Goal: Information Seeking & Learning: Learn about a topic

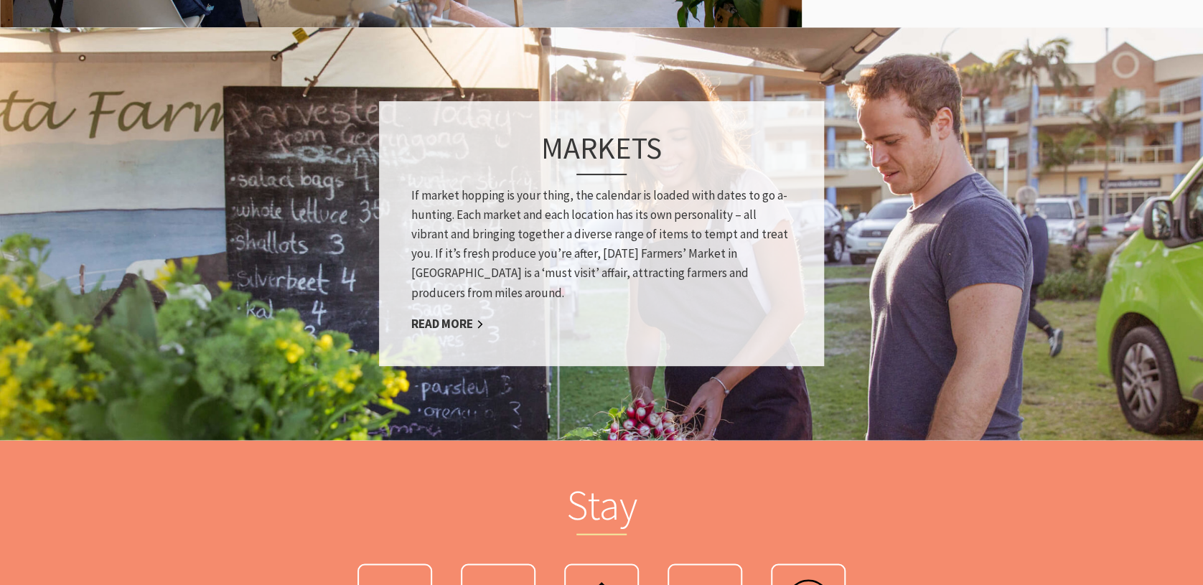
scroll to position [1034, 0]
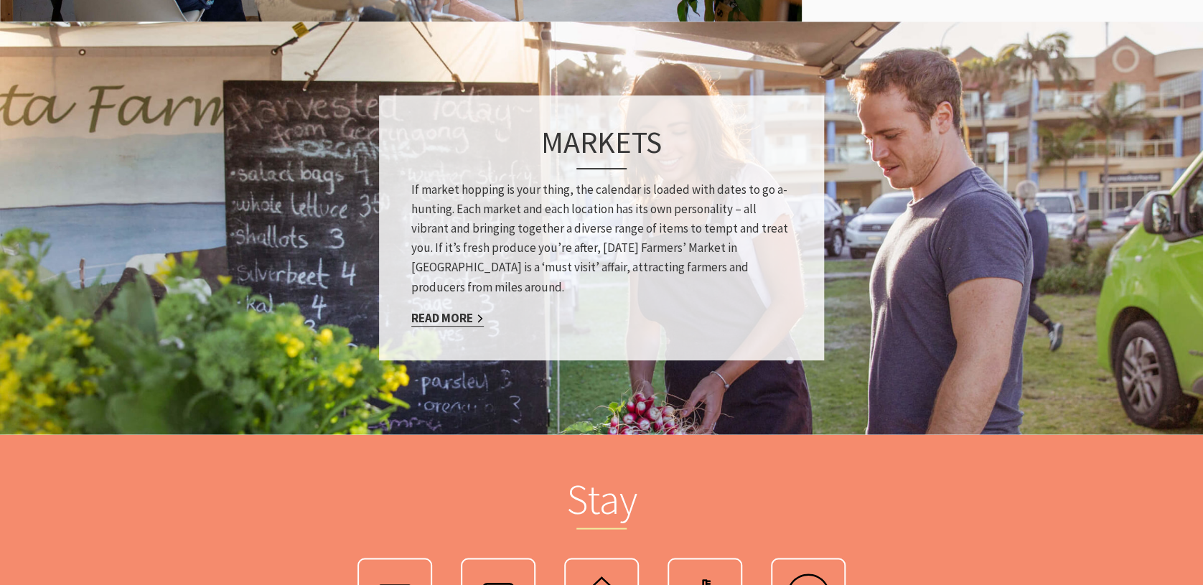
click at [442, 316] on link "Read More" at bounding box center [447, 317] width 73 height 17
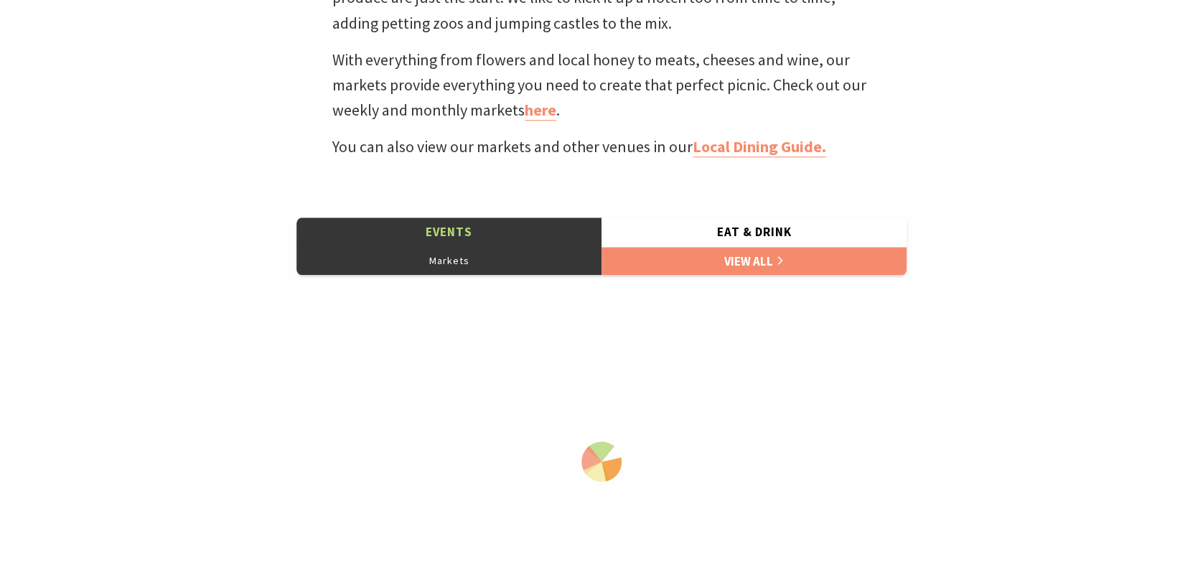
scroll to position [702, 0]
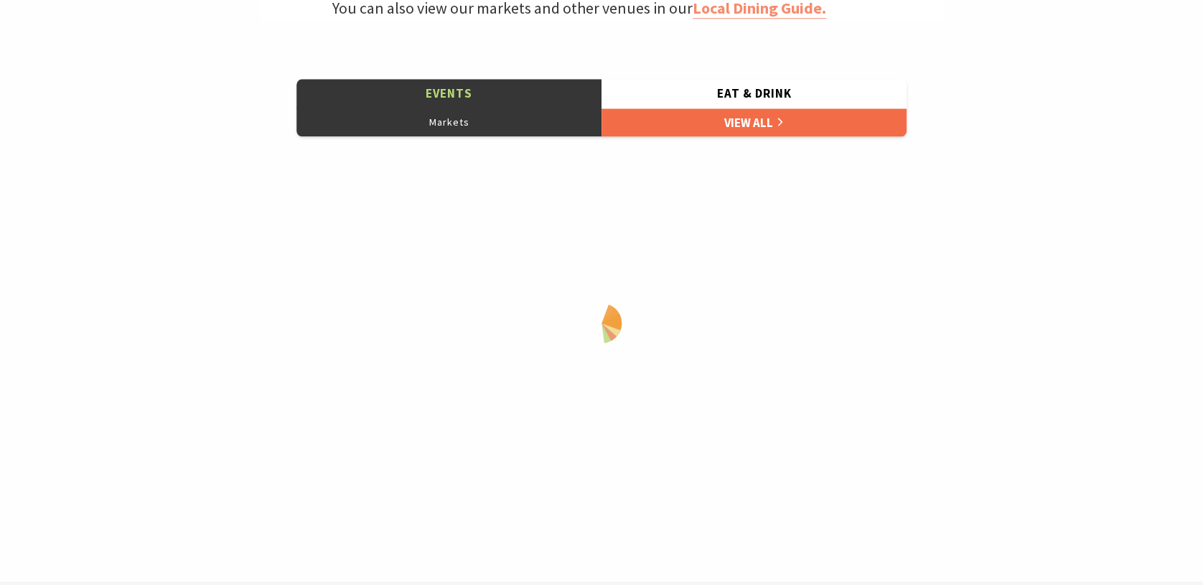
click at [760, 116] on link "View All" at bounding box center [754, 122] width 305 height 29
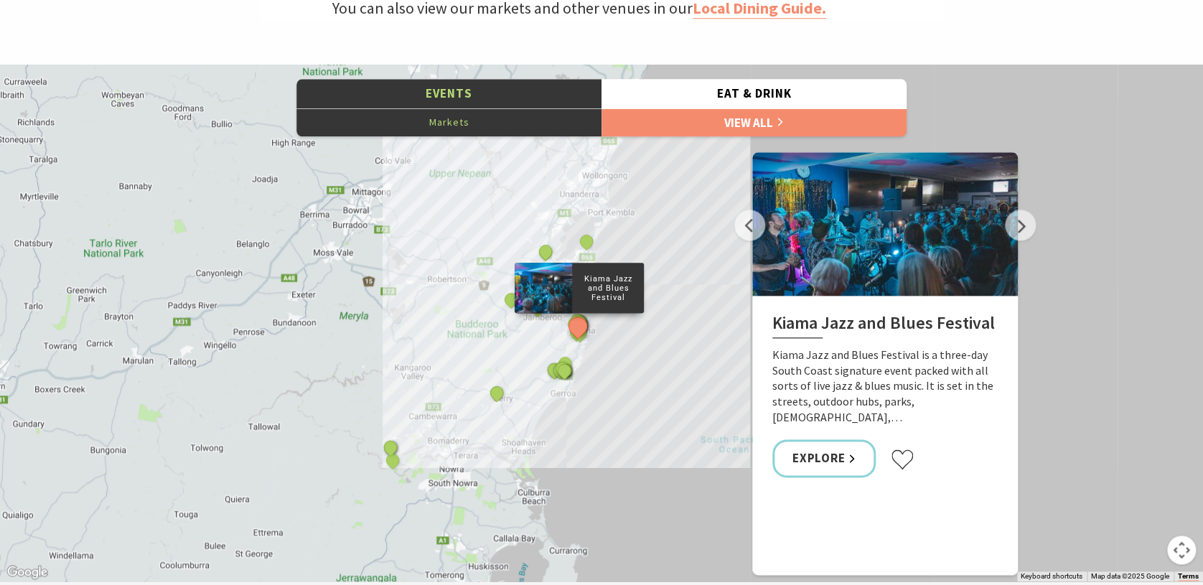
click at [462, 119] on button "Markets" at bounding box center [448, 122] width 305 height 29
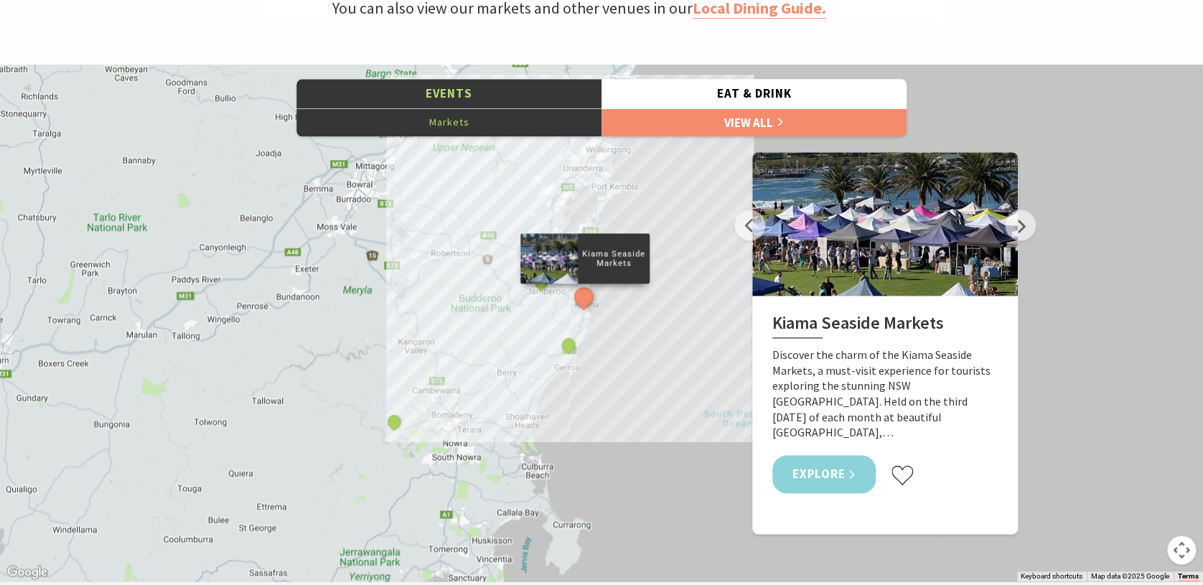
click at [839, 461] on link "Explore" at bounding box center [823, 474] width 103 height 38
click at [757, 94] on button "Eat & Drink" at bounding box center [754, 93] width 305 height 29
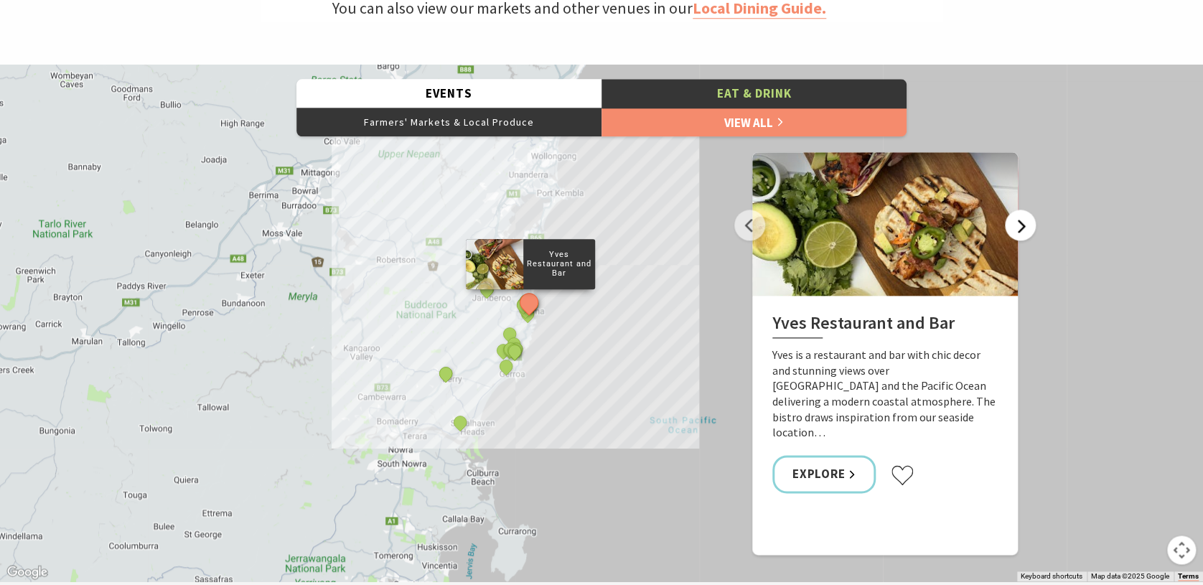
click at [1021, 226] on button "Next" at bounding box center [1020, 225] width 31 height 31
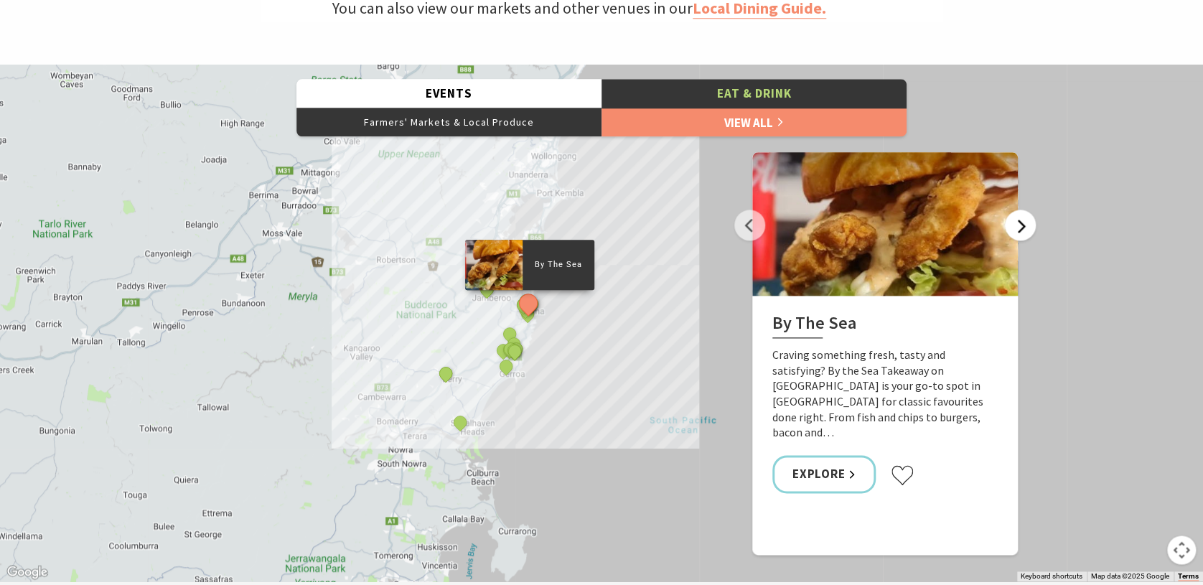
click at [1021, 226] on button "Next" at bounding box center [1020, 225] width 31 height 31
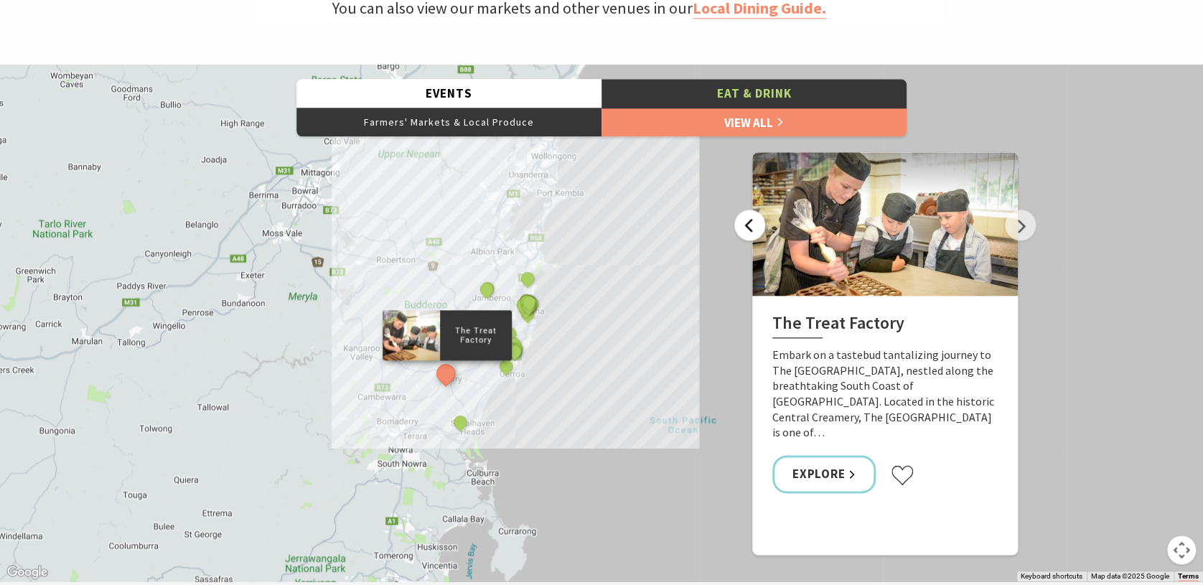
click at [747, 223] on button "Previous" at bounding box center [749, 225] width 31 height 31
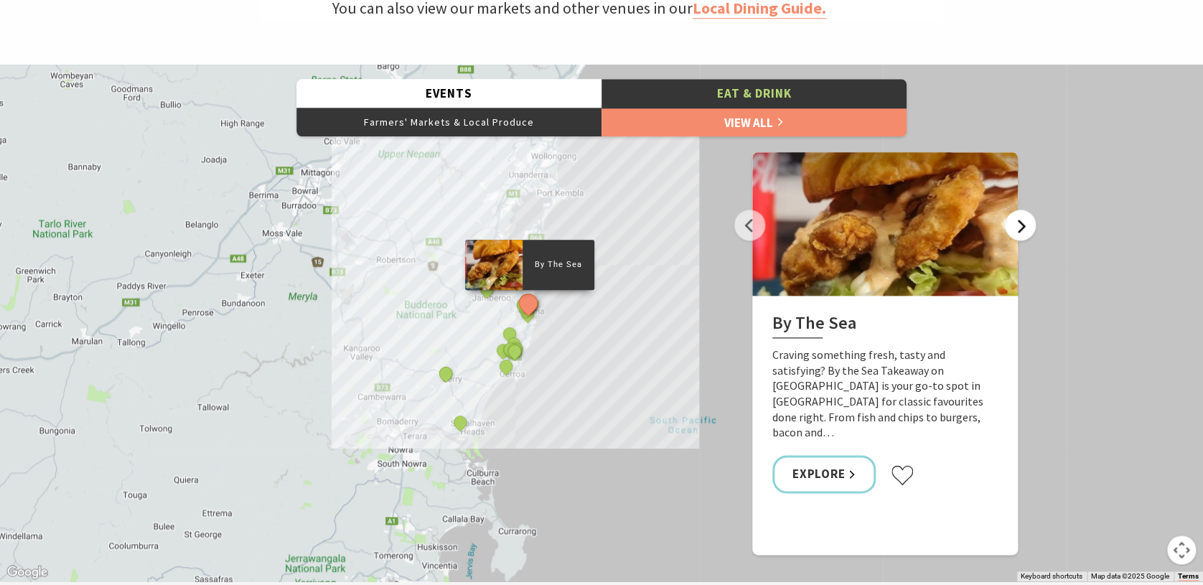
click at [1024, 235] on button "Next" at bounding box center [1020, 225] width 31 height 31
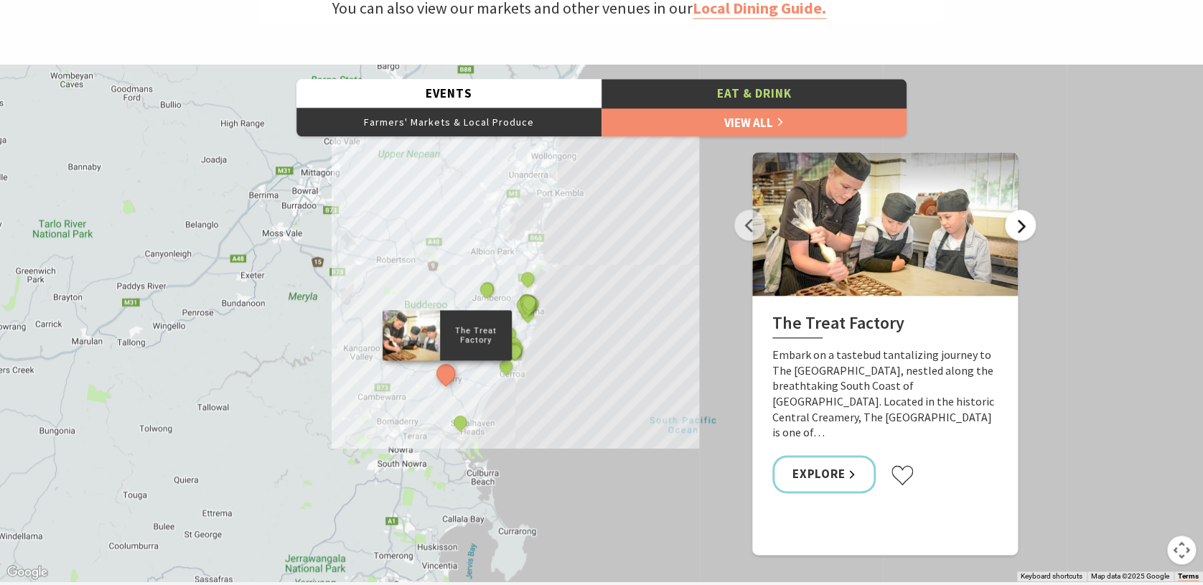
click at [1026, 225] on button "Next" at bounding box center [1020, 225] width 31 height 31
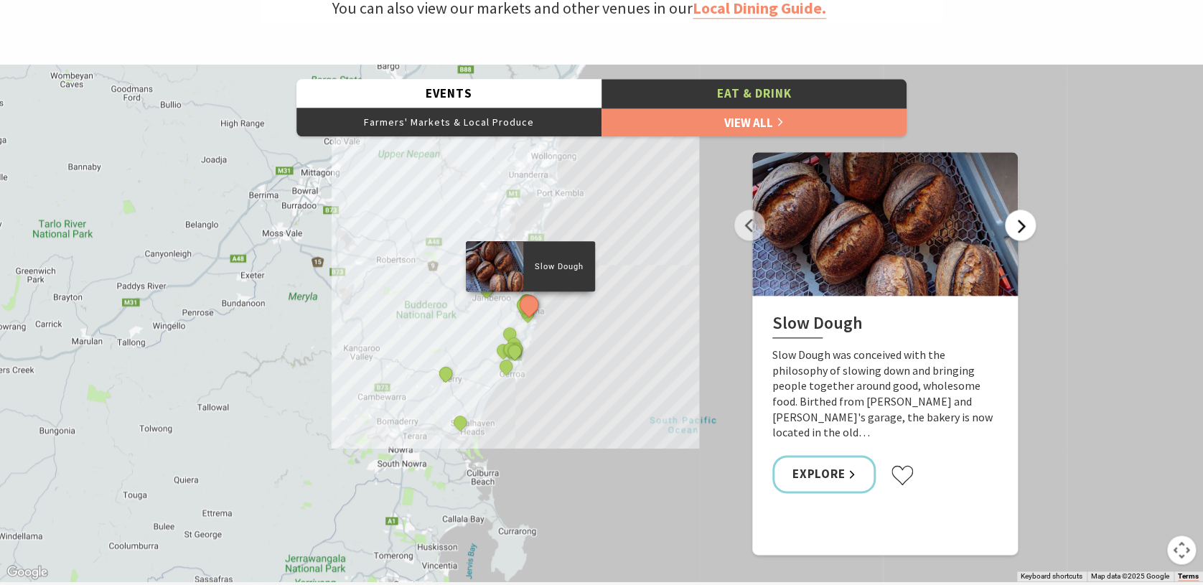
click at [1026, 225] on button "Next" at bounding box center [1020, 225] width 31 height 31
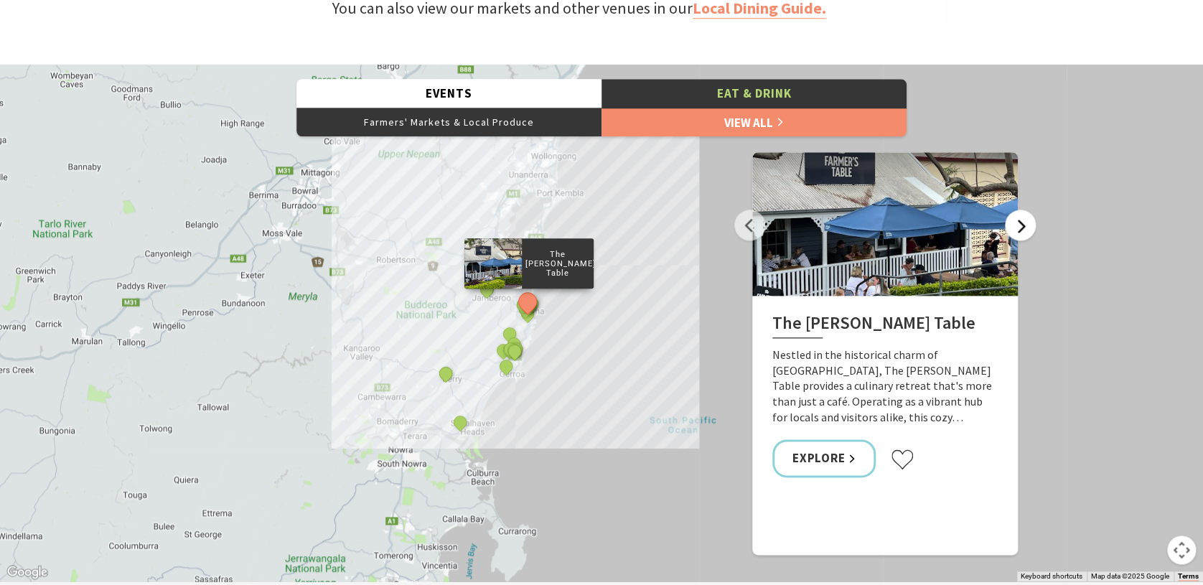
click at [1026, 225] on button "Next" at bounding box center [1020, 225] width 31 height 31
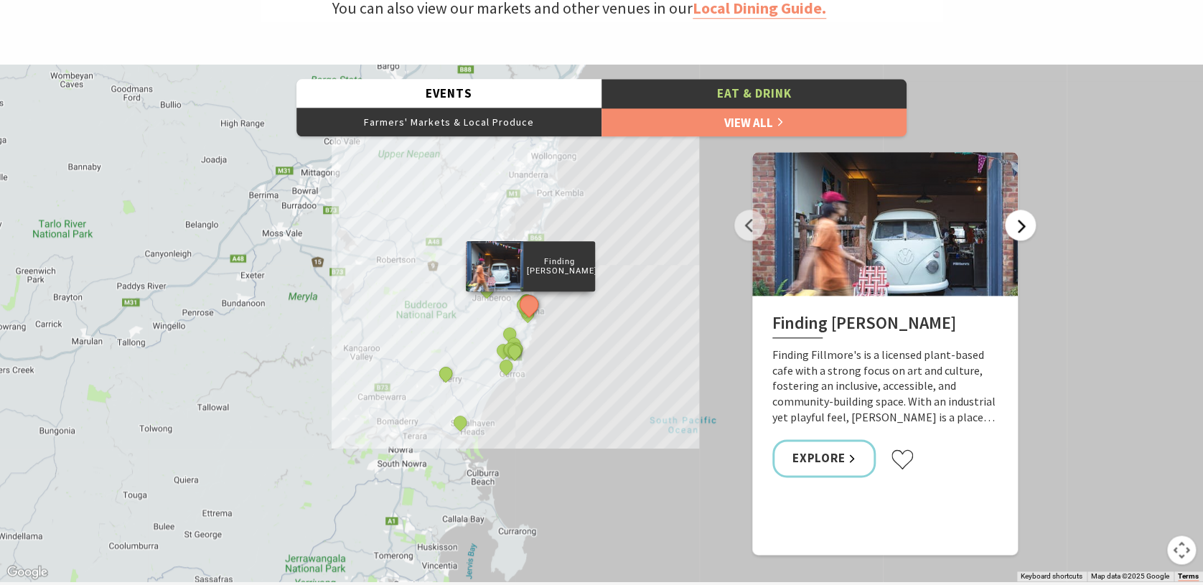
click at [1026, 225] on button "Next" at bounding box center [1020, 225] width 31 height 31
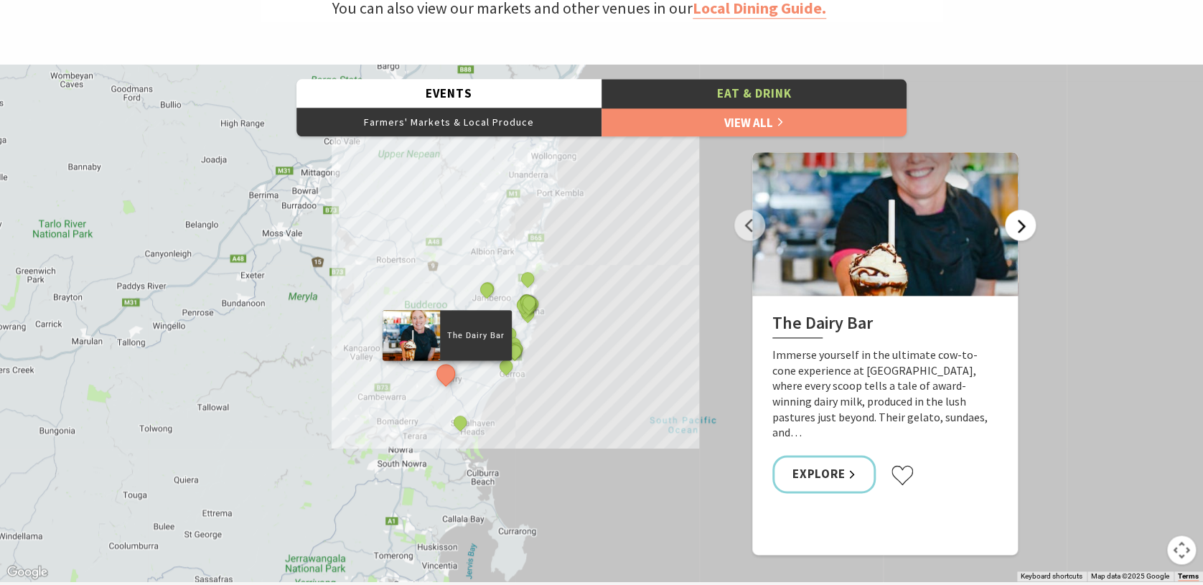
click at [1026, 225] on button "Next" at bounding box center [1020, 225] width 31 height 31
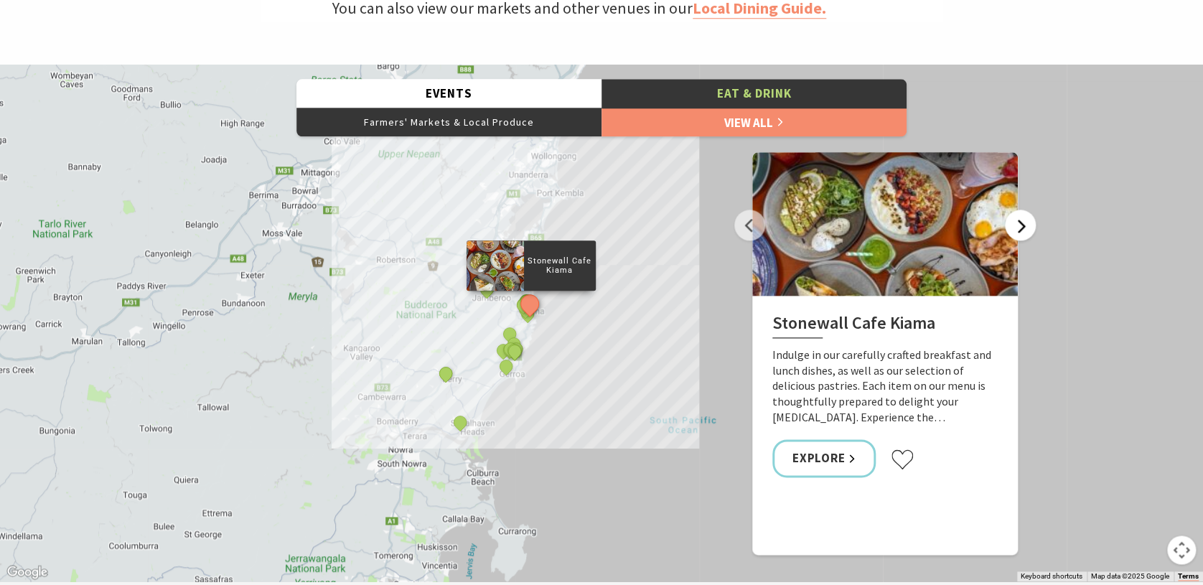
click at [1026, 225] on button "Next" at bounding box center [1020, 225] width 31 height 31
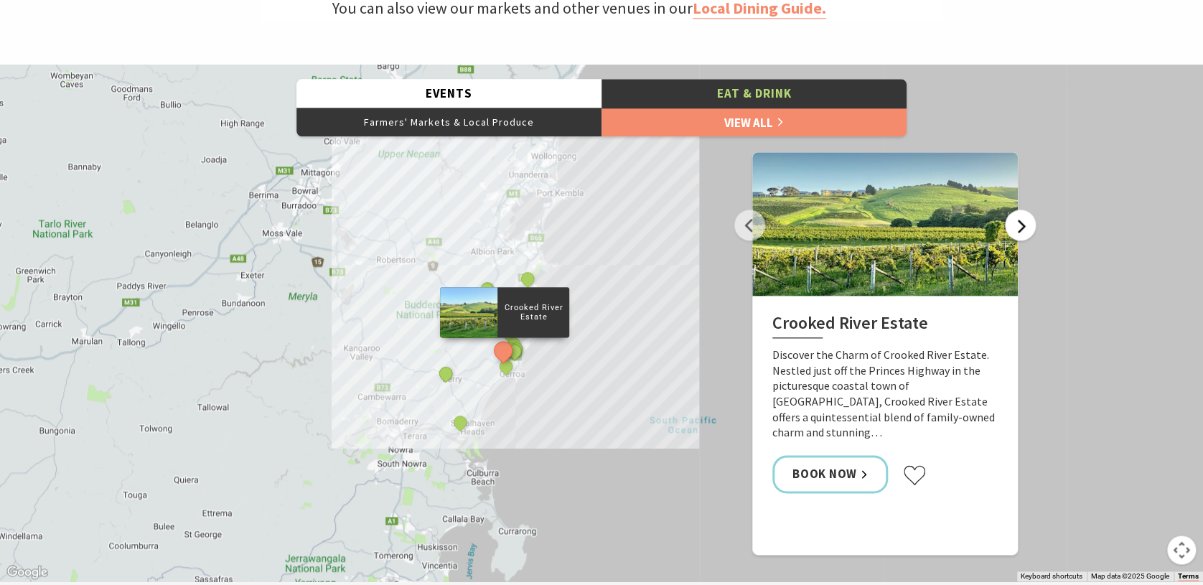
click at [1026, 225] on button "Next" at bounding box center [1020, 225] width 31 height 31
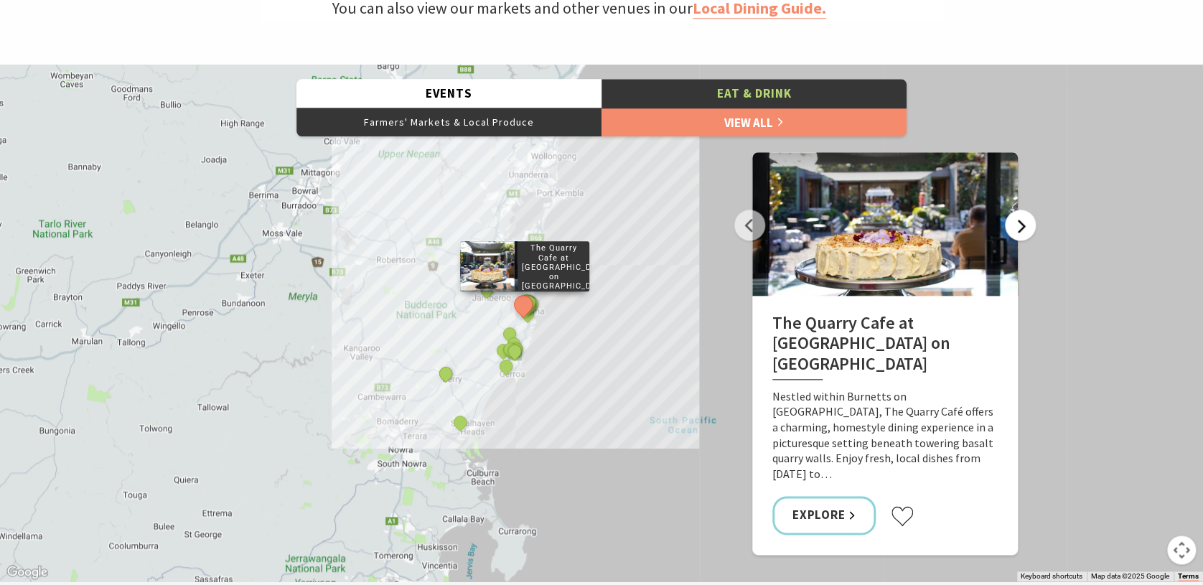
click at [1026, 225] on button "Next" at bounding box center [1020, 225] width 31 height 31
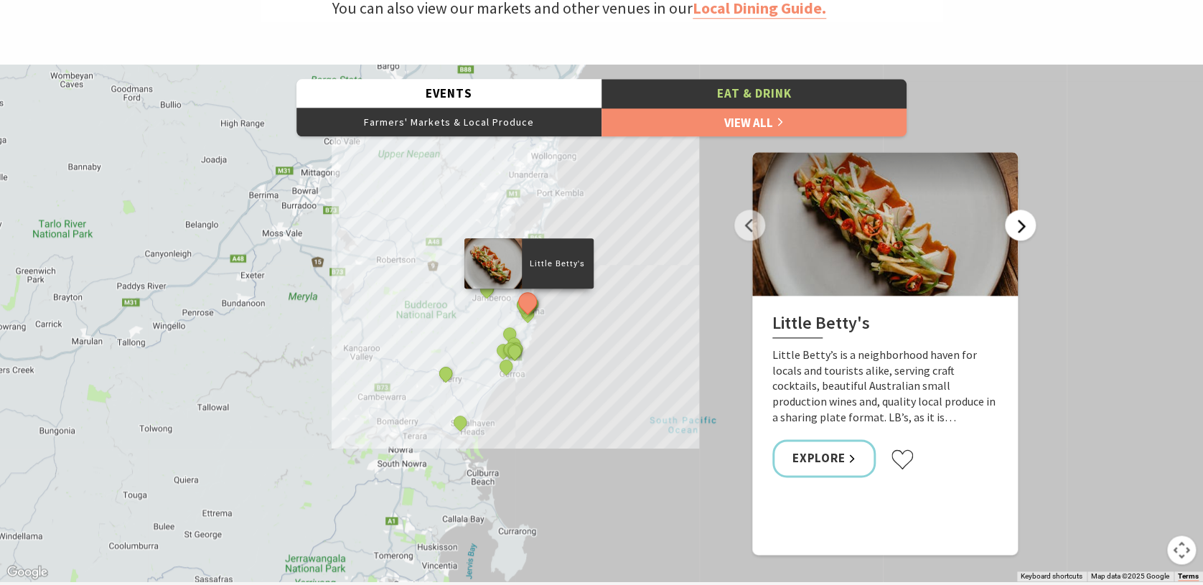
click at [1026, 225] on button "Next" at bounding box center [1020, 225] width 31 height 31
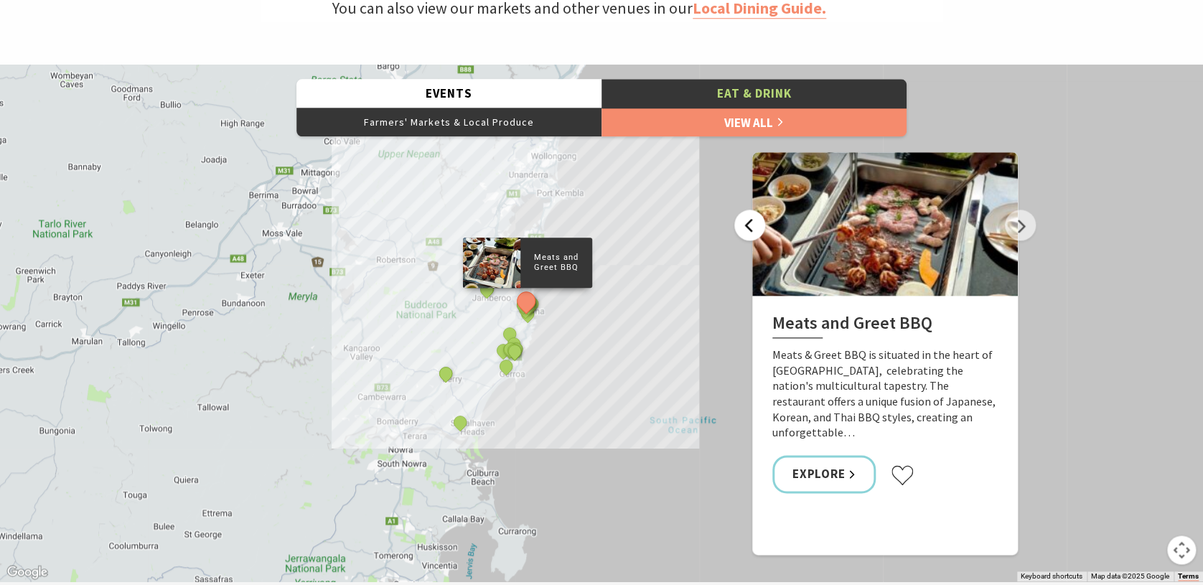
click at [745, 223] on button "Previous" at bounding box center [749, 225] width 31 height 31
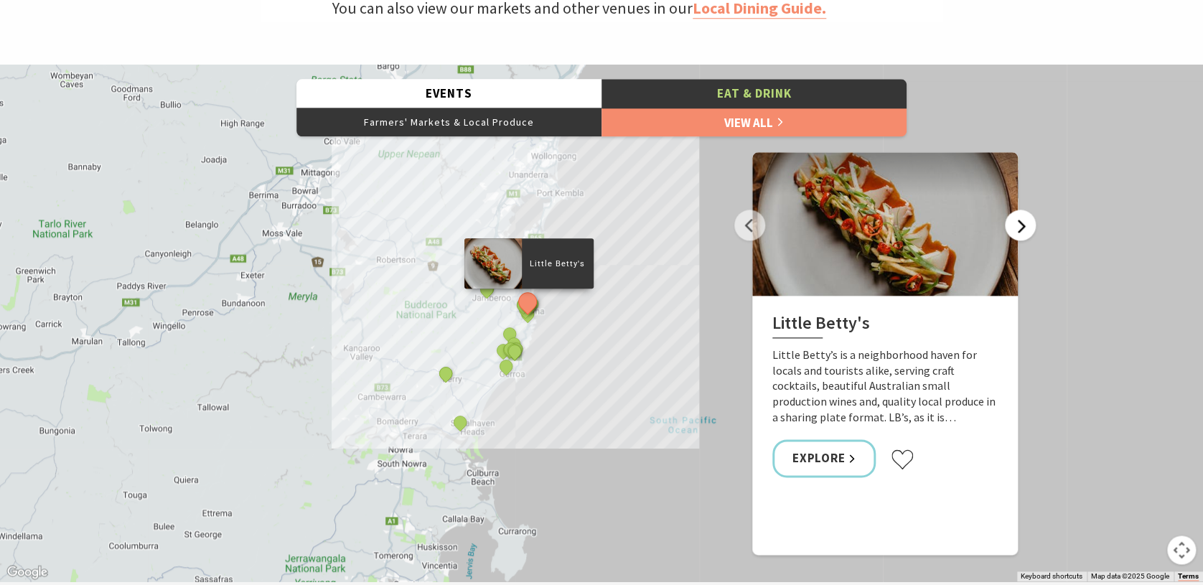
click at [1024, 228] on button "Next" at bounding box center [1020, 225] width 31 height 31
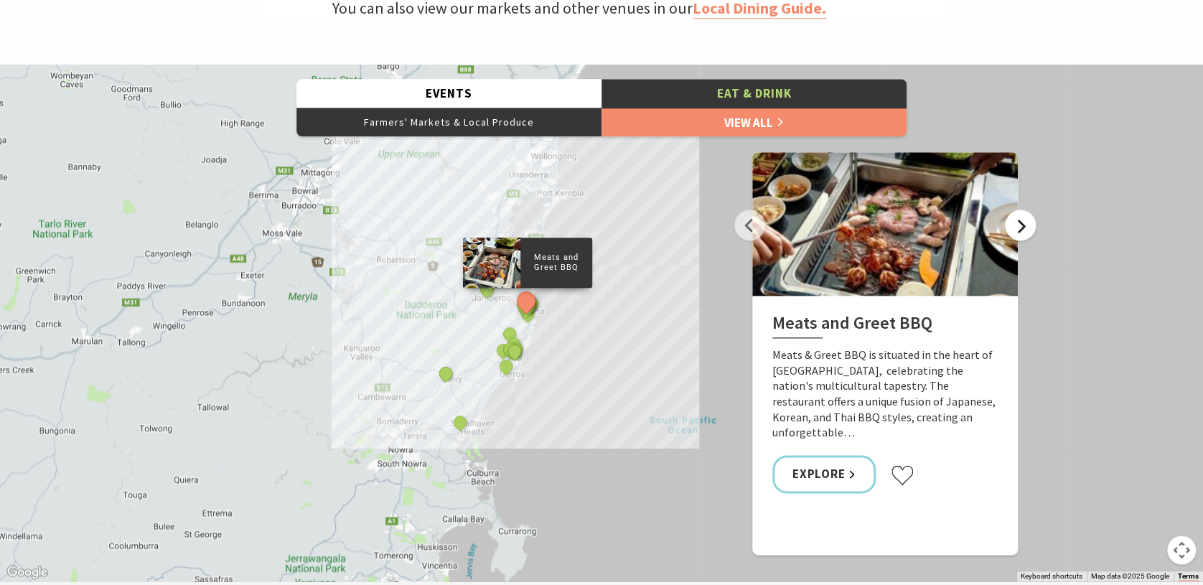
click at [1024, 228] on button "Next" at bounding box center [1020, 225] width 31 height 31
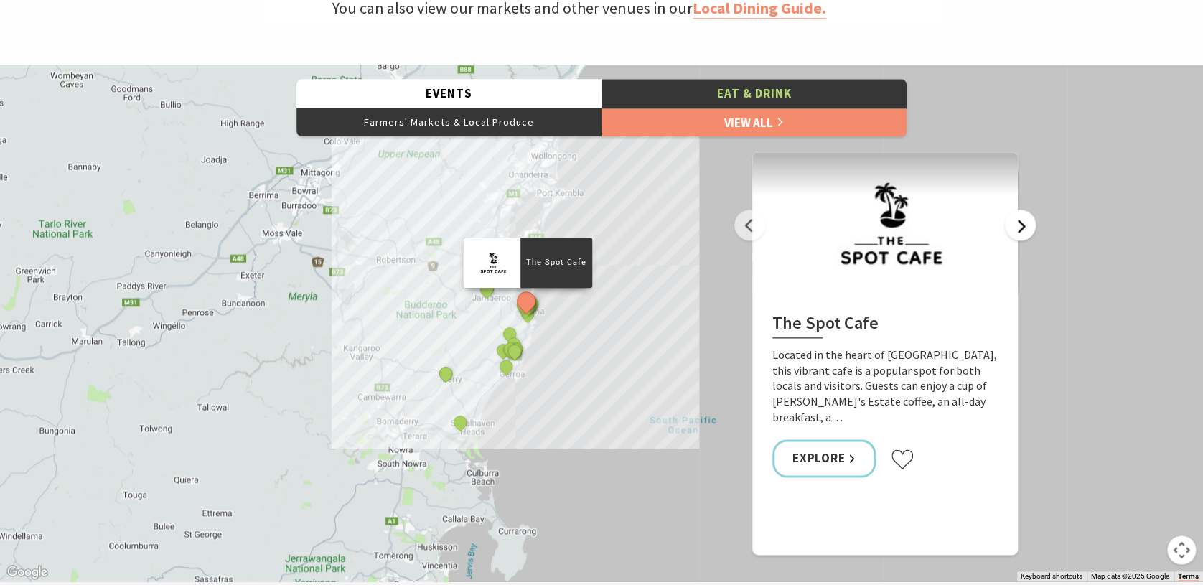
click at [1024, 228] on button "Next" at bounding box center [1020, 225] width 31 height 31
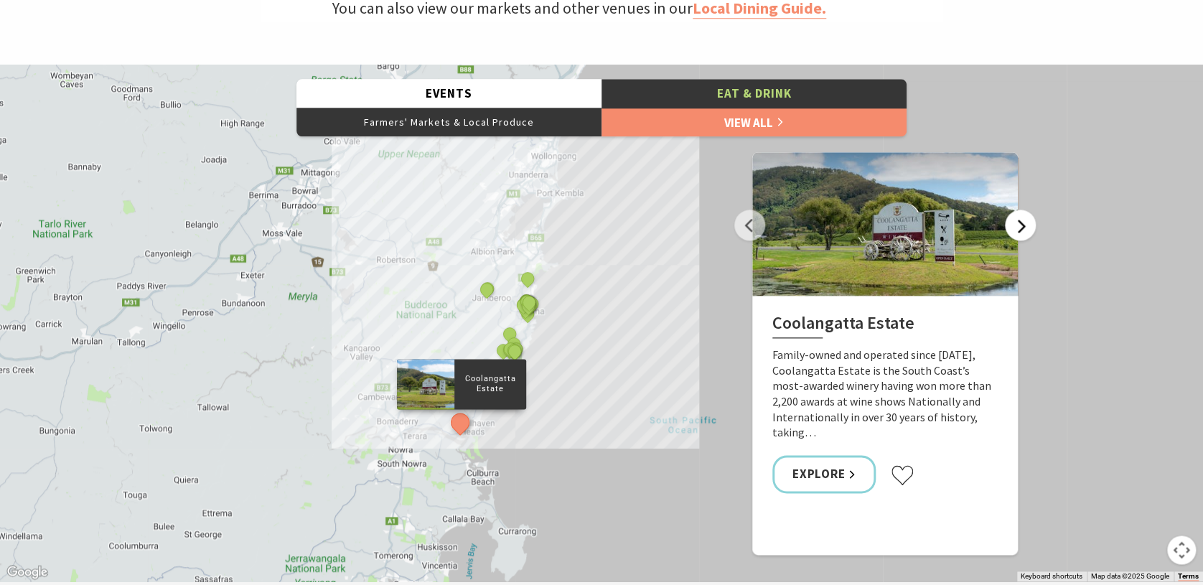
click at [1024, 228] on button "Next" at bounding box center [1020, 225] width 31 height 31
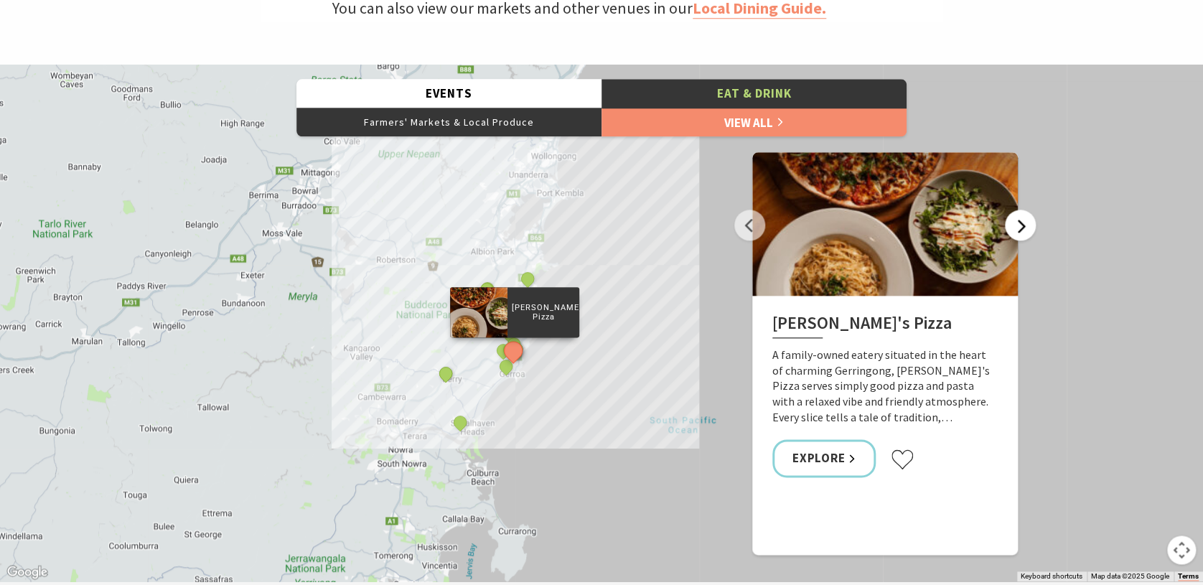
click at [1017, 235] on button "Next" at bounding box center [1020, 225] width 31 height 31
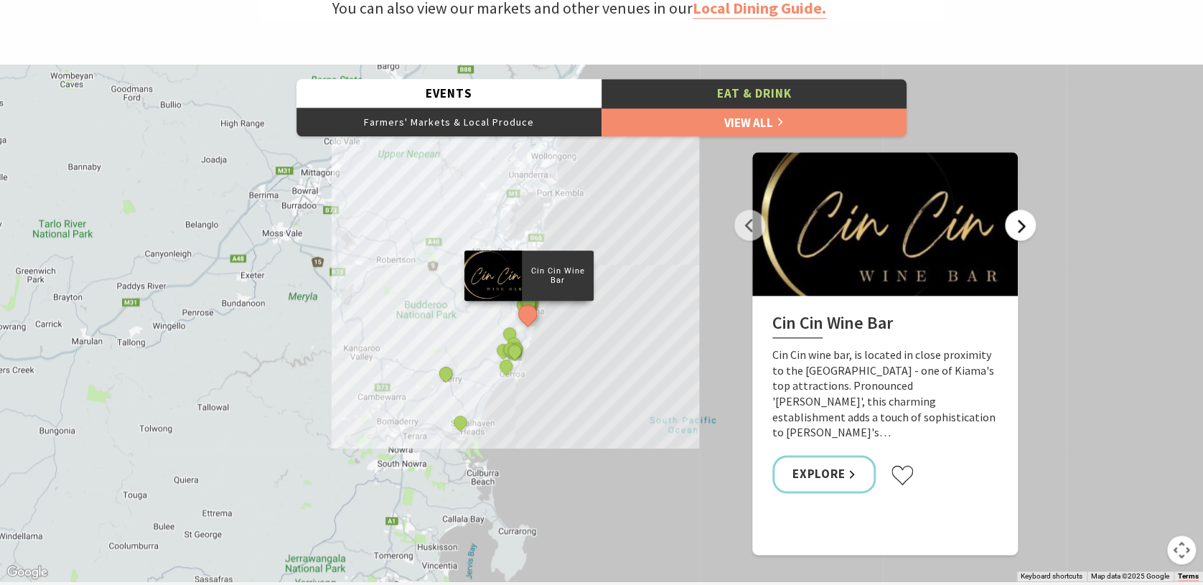
click at [1017, 230] on button "Next" at bounding box center [1020, 225] width 31 height 31
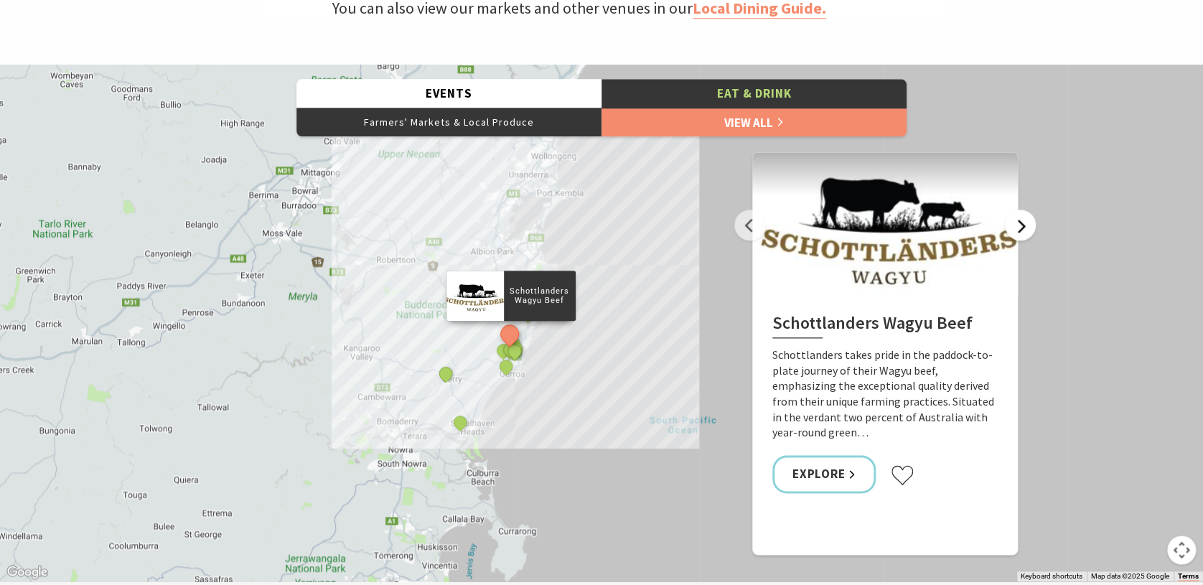
click at [1017, 230] on button "Next" at bounding box center [1020, 225] width 31 height 31
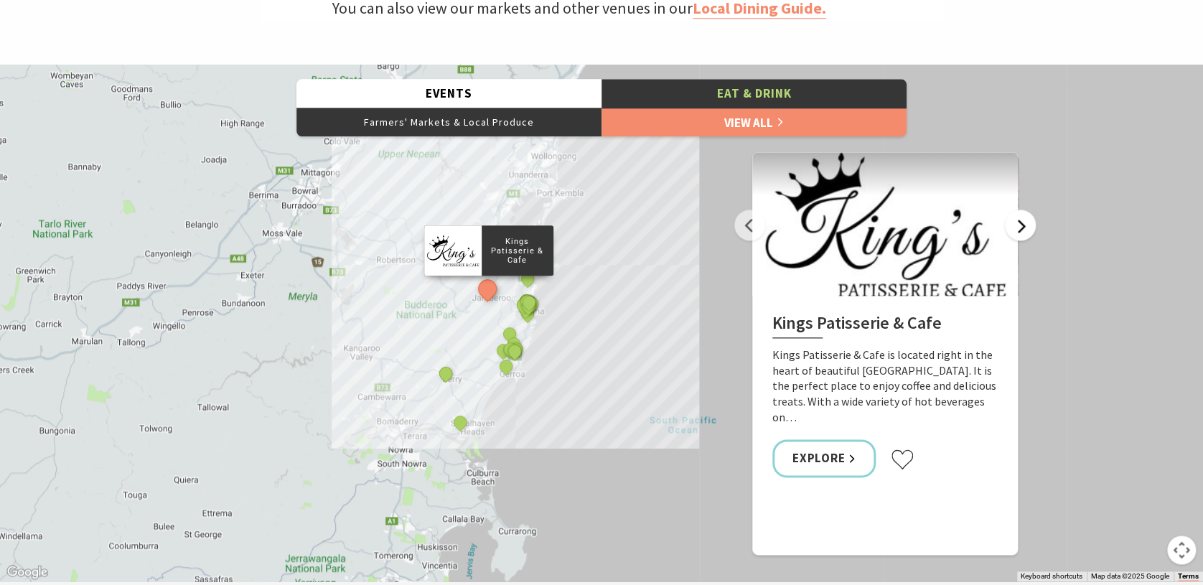
click at [1017, 230] on button "Next" at bounding box center [1020, 225] width 31 height 31
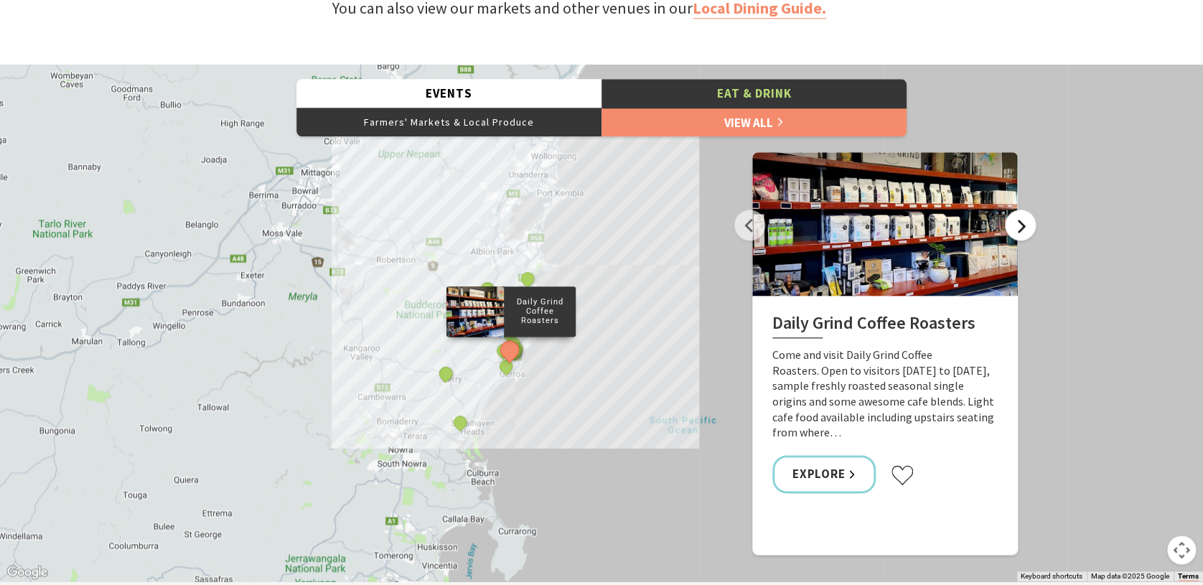
click at [1017, 230] on button "Next" at bounding box center [1020, 225] width 31 height 31
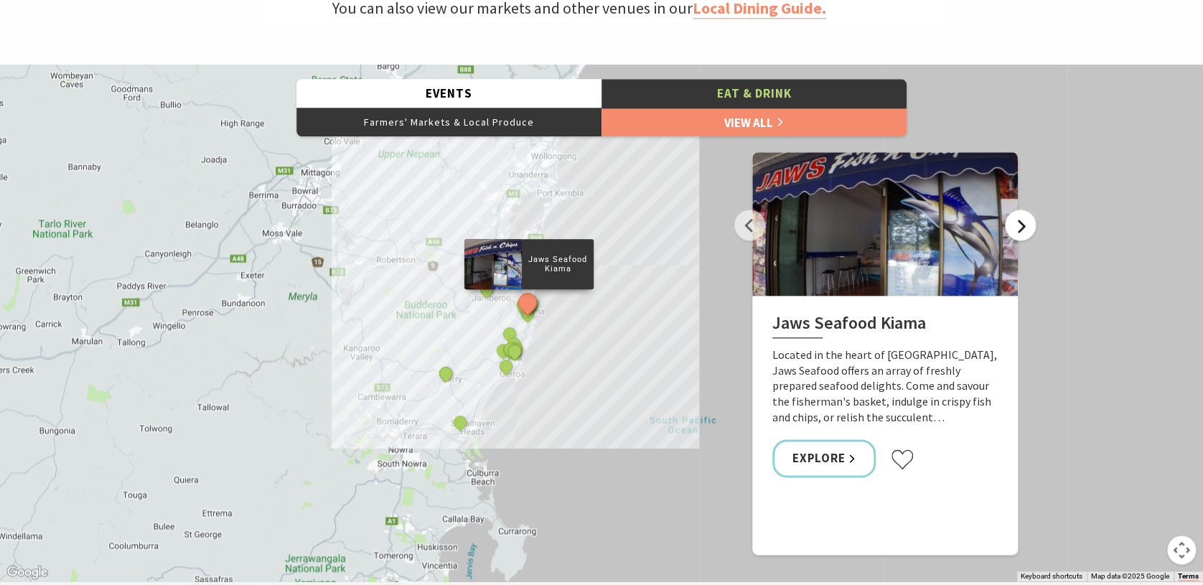
click at [1017, 230] on button "Next" at bounding box center [1020, 225] width 31 height 31
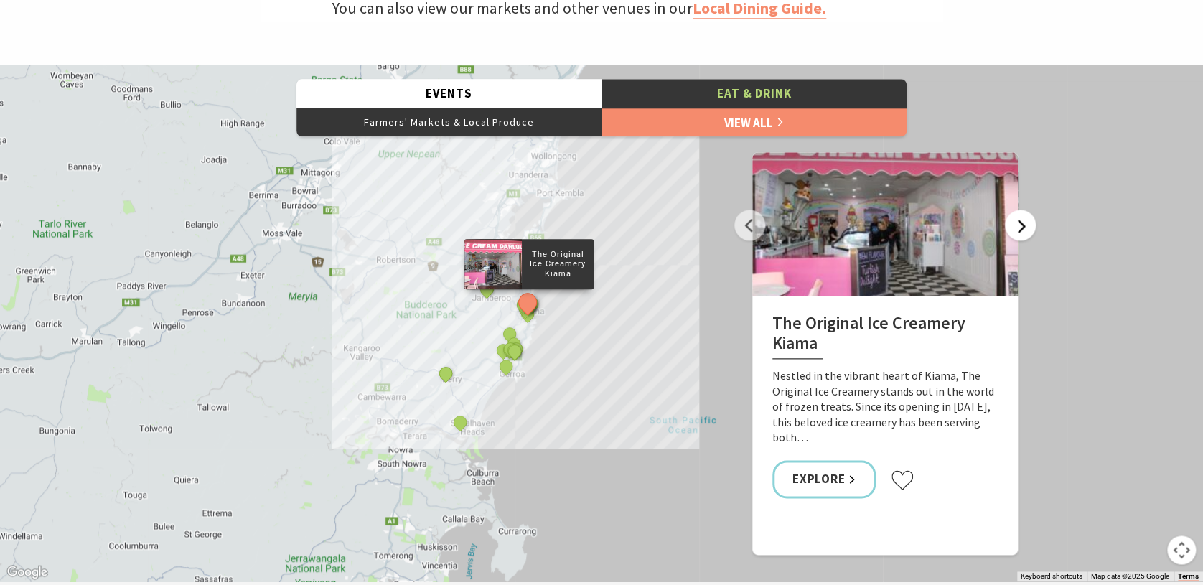
click at [1017, 230] on button "Next" at bounding box center [1020, 225] width 31 height 31
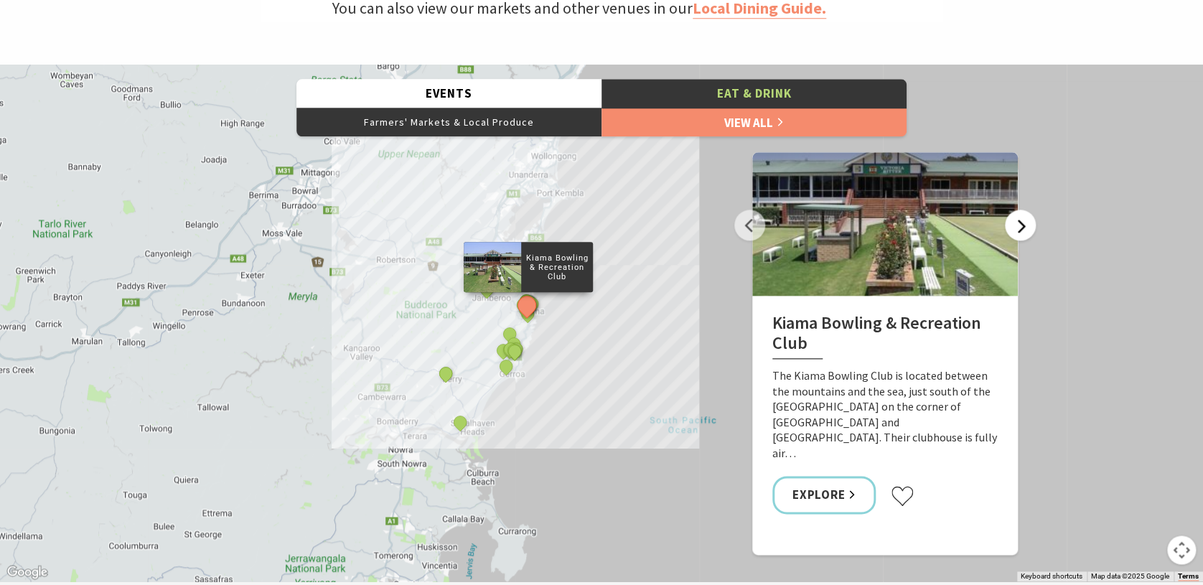
click at [1017, 230] on button "Next" at bounding box center [1020, 225] width 31 height 31
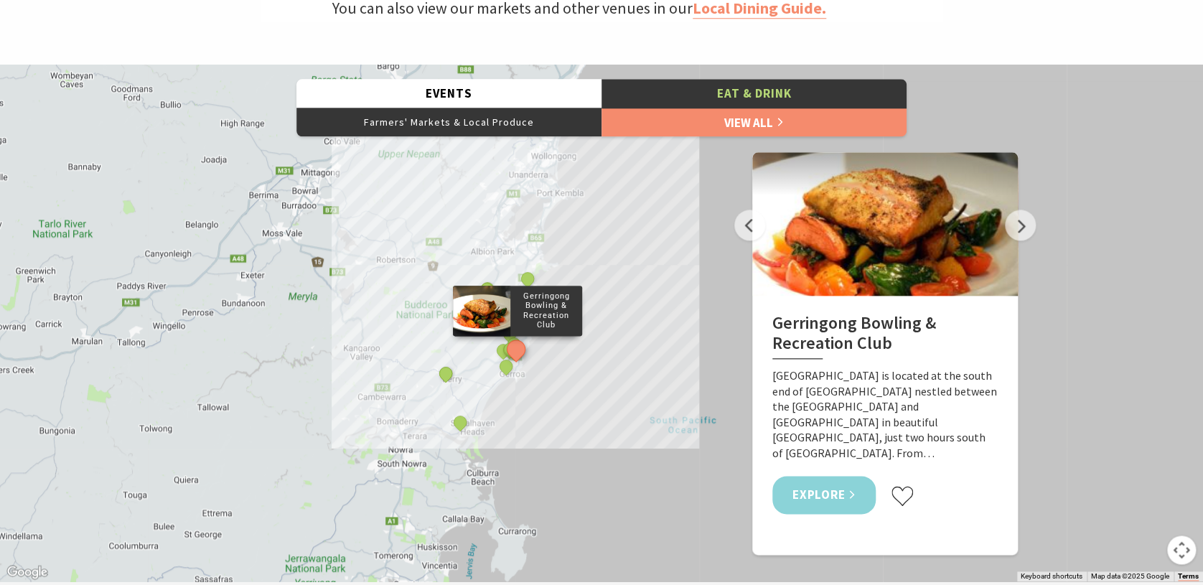
click at [831, 482] on link "Explore" at bounding box center [823, 495] width 103 height 38
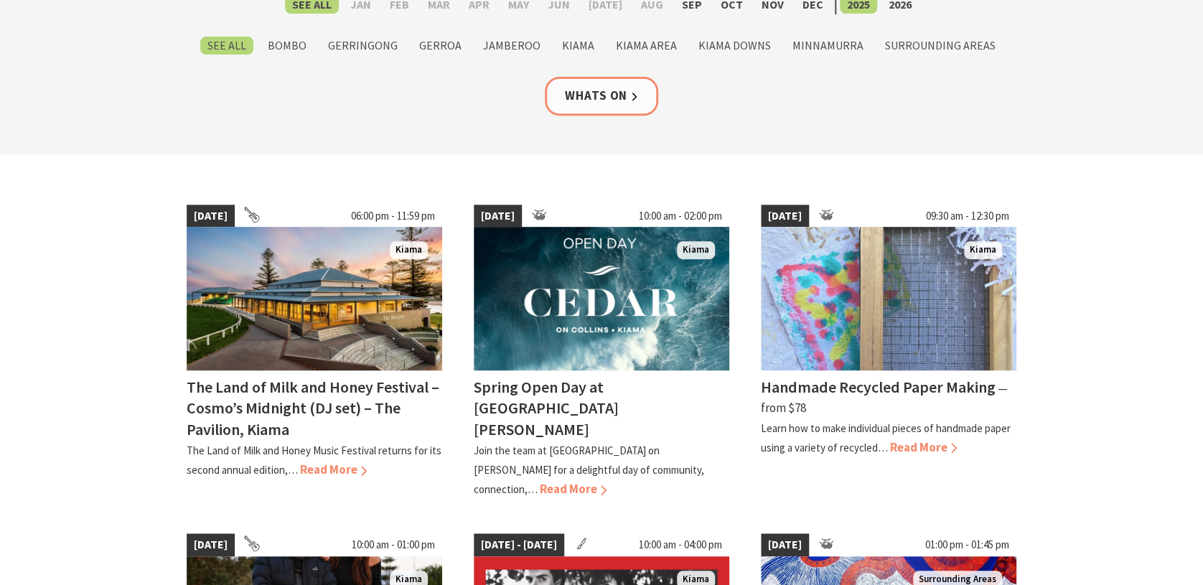
scroll to position [245, 0]
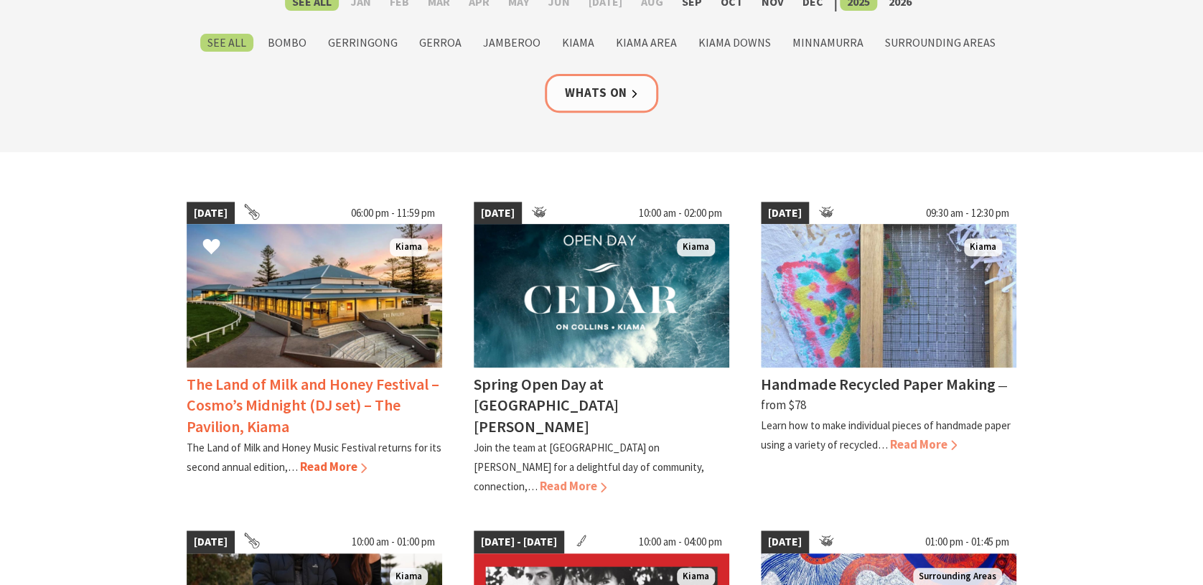
click at [345, 465] on span "Read More" at bounding box center [333, 467] width 67 height 16
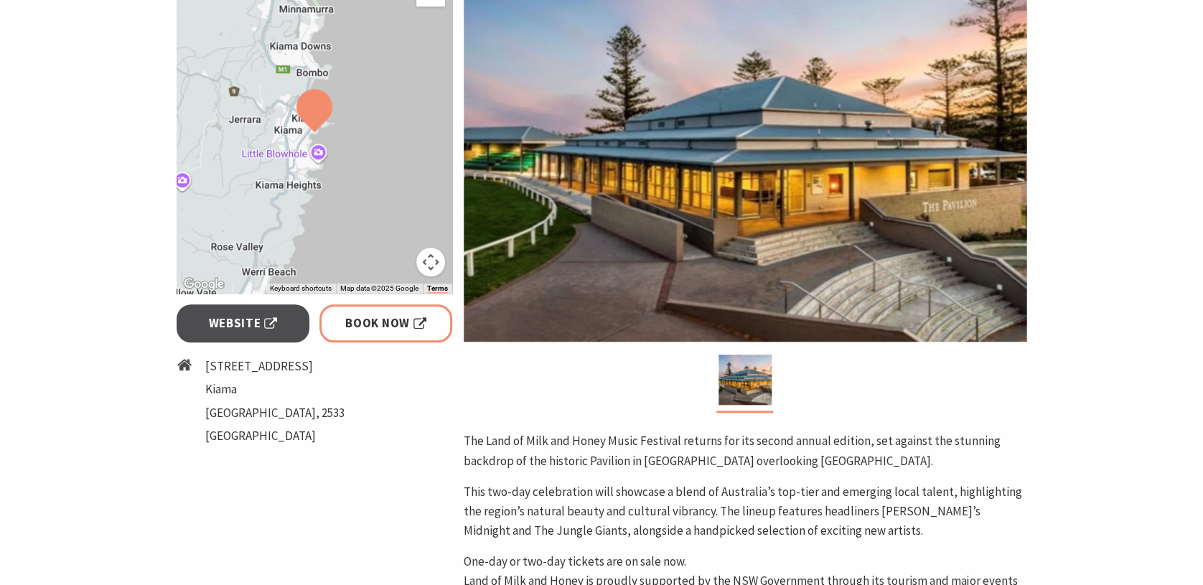
scroll to position [409, 0]
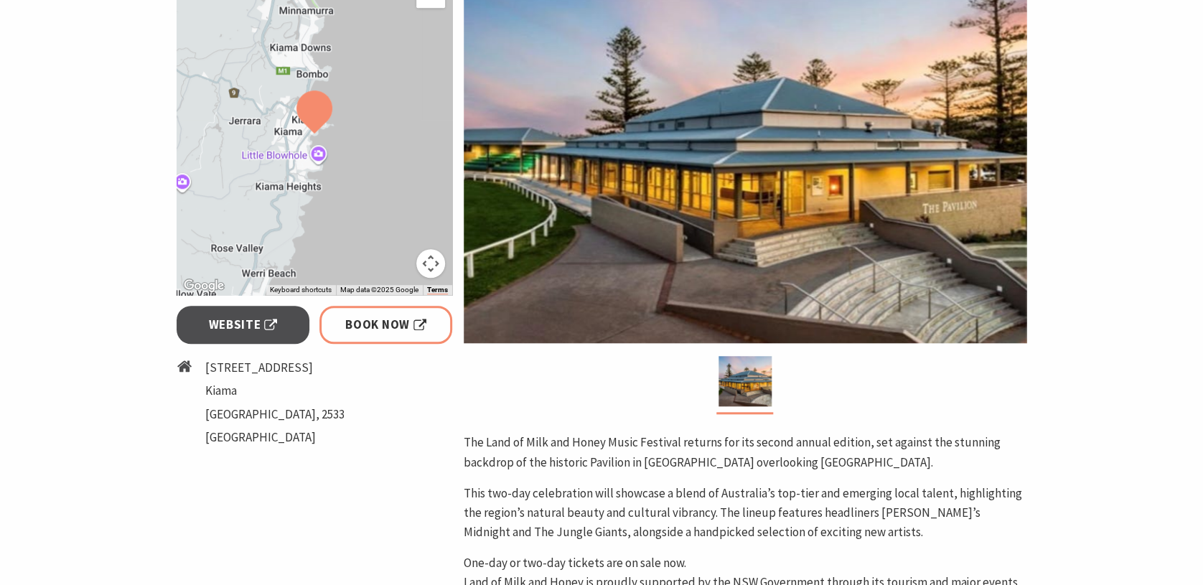
click at [171, 482] on div "Event Dates: 19 Sep 2025 To navigate the map with touch gestures double-tap and…" at bounding box center [314, 324] width 287 height 774
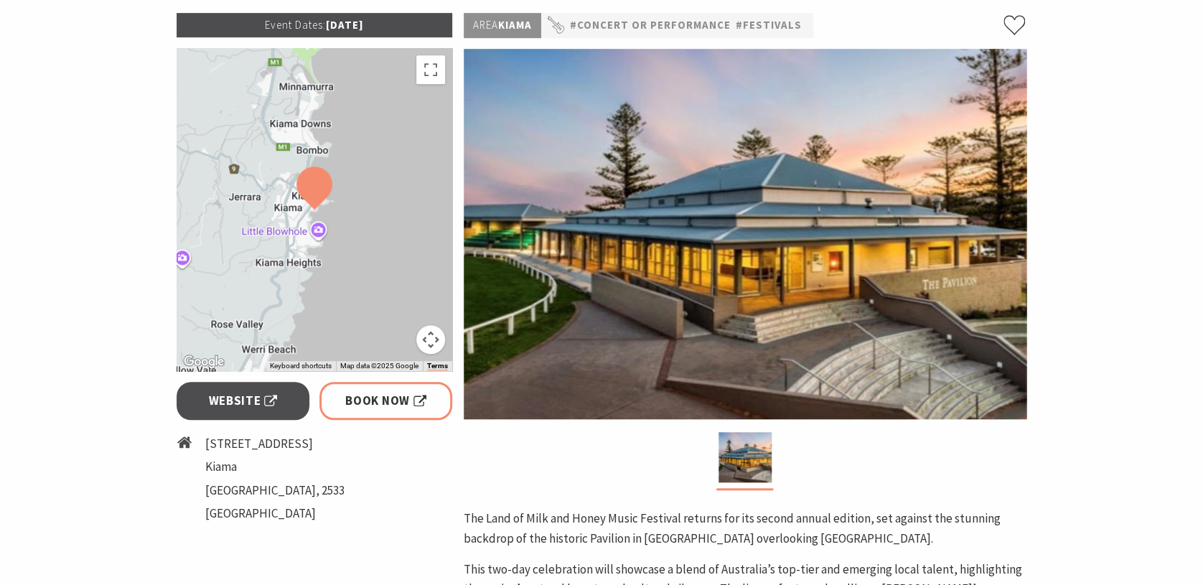
scroll to position [332, 0]
click at [262, 403] on span "Website" at bounding box center [243, 401] width 69 height 19
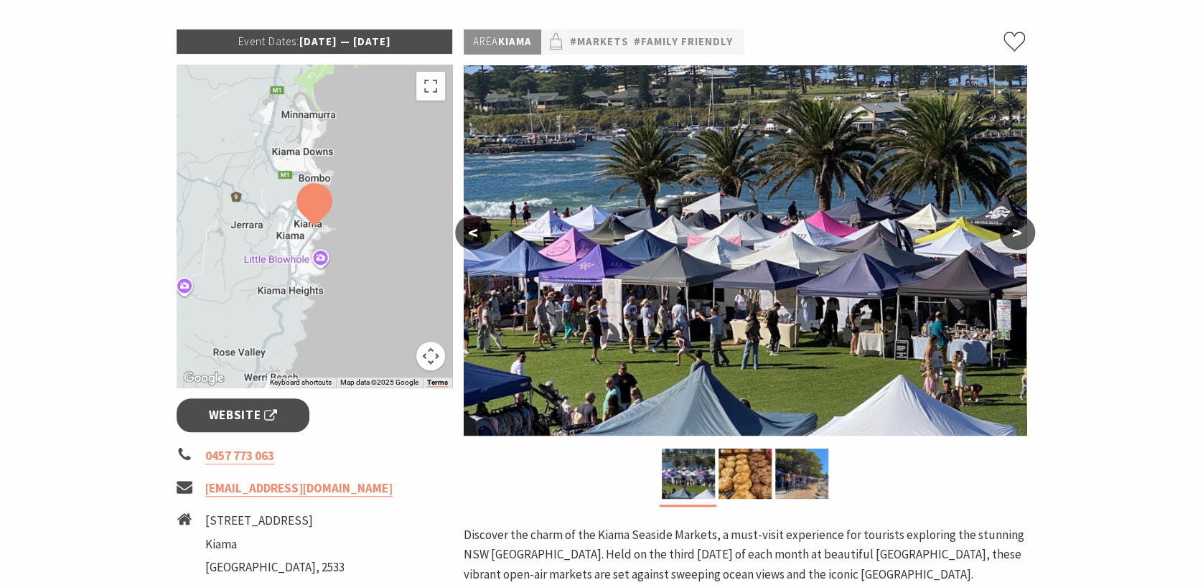
scroll to position [202, 0]
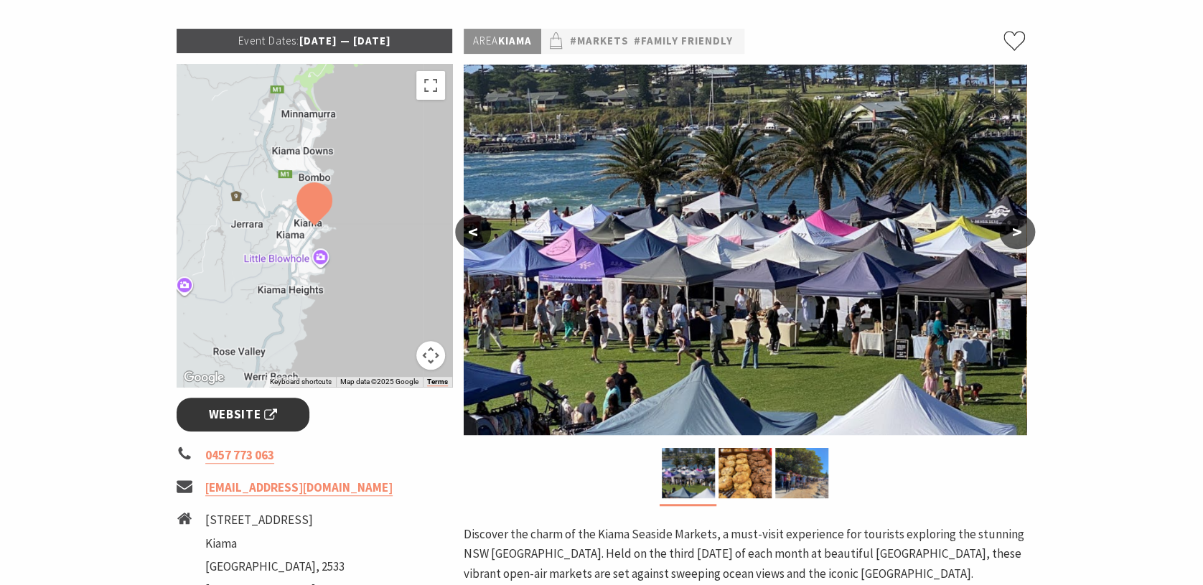
click at [230, 419] on span "Website" at bounding box center [243, 414] width 69 height 19
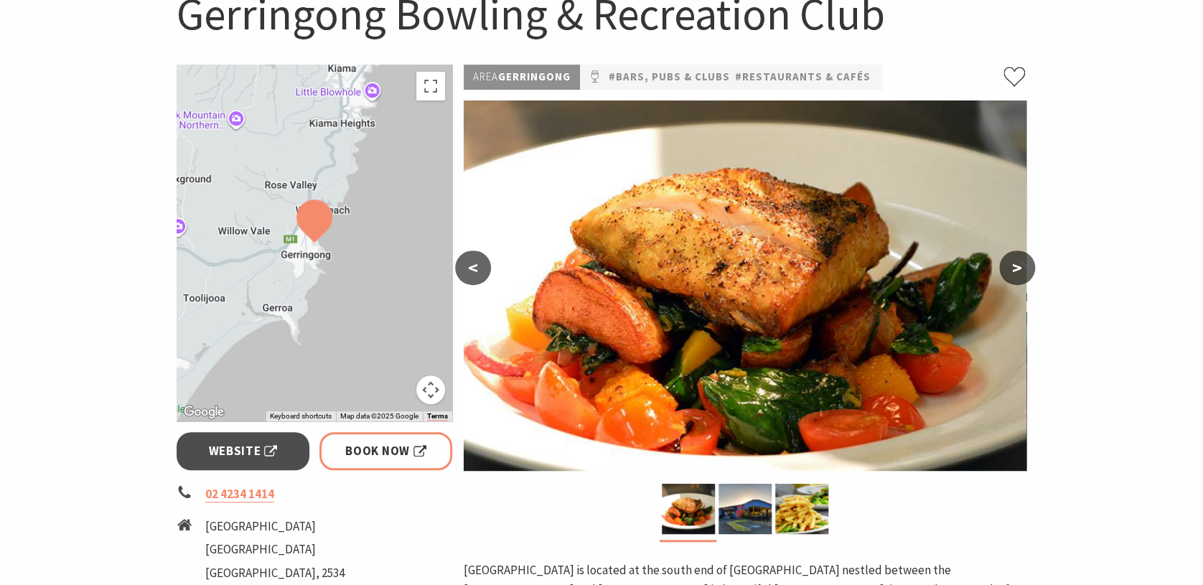
scroll to position [164, 0]
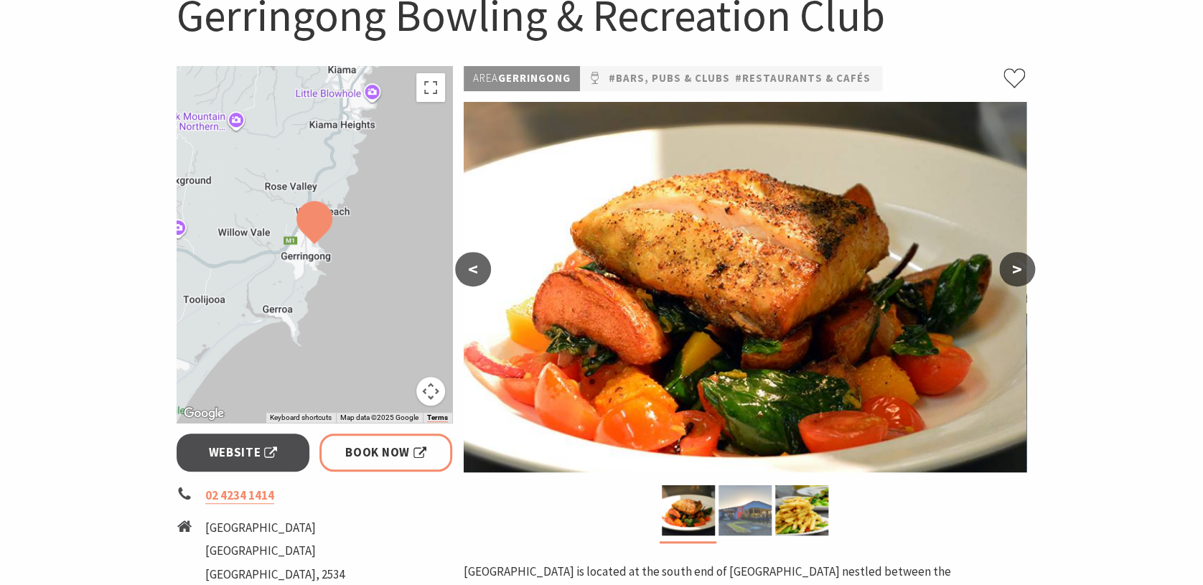
click at [752, 510] on img at bounding box center [745, 510] width 53 height 50
